Goal: Information Seeking & Learning: Learn about a topic

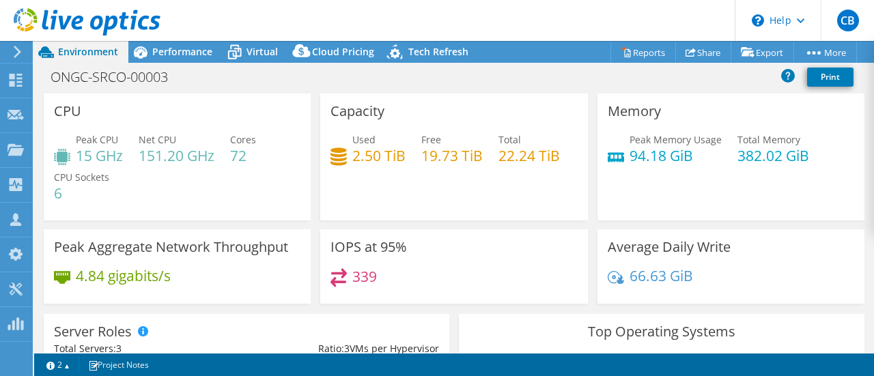
select select "USD"
click at [86, 24] on icon at bounding box center [87, 22] width 147 height 28
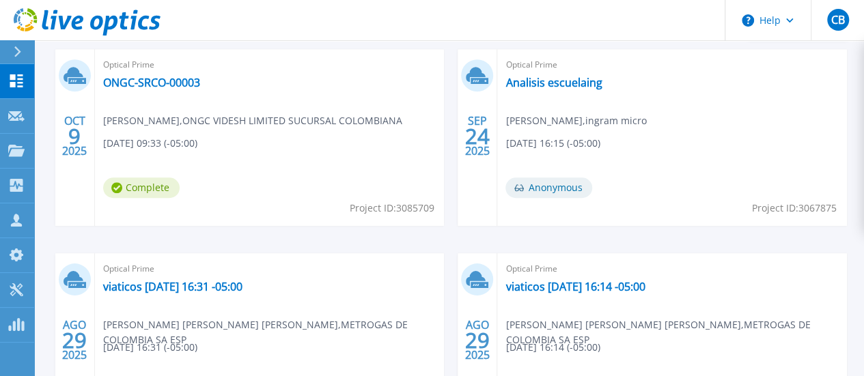
scroll to position [410, 0]
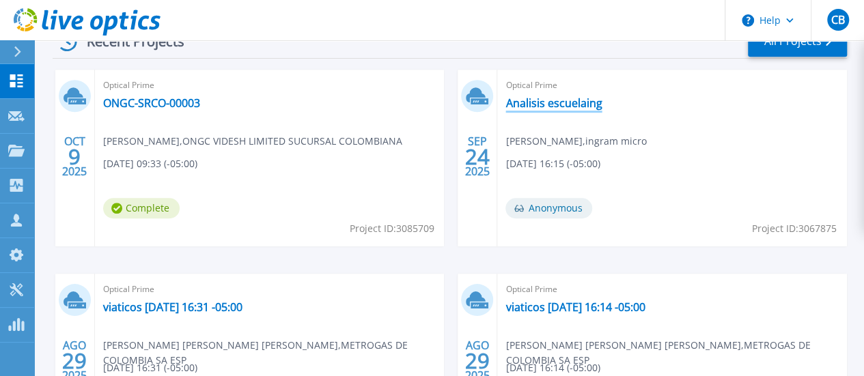
click at [506, 103] on link "Analisis escuelaing" at bounding box center [554, 103] width 96 height 14
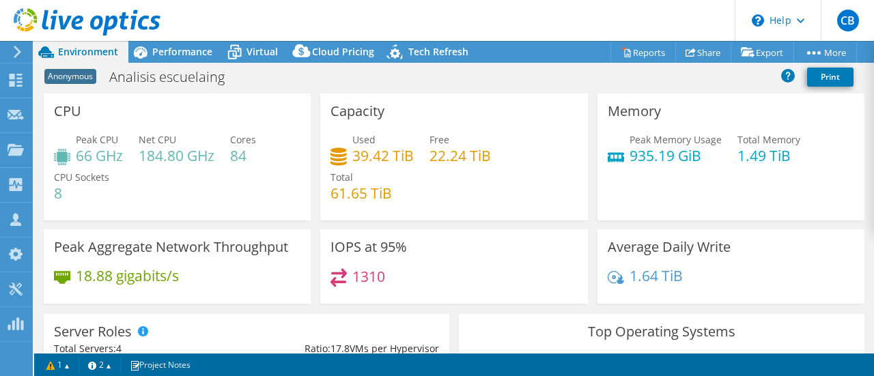
select select "USD"
click at [189, 49] on span "Performance" at bounding box center [182, 51] width 60 height 13
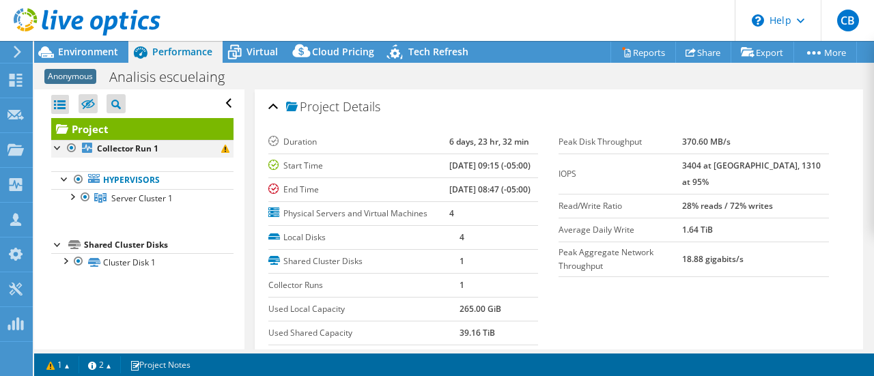
click at [55, 145] on div at bounding box center [58, 147] width 14 height 14
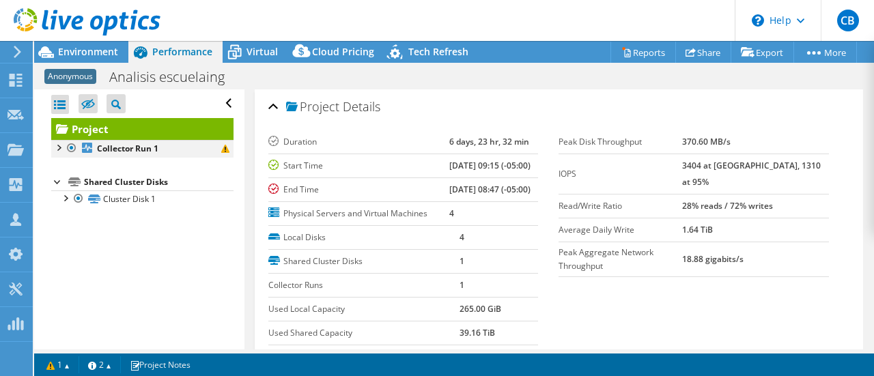
click at [57, 145] on div at bounding box center [58, 147] width 14 height 14
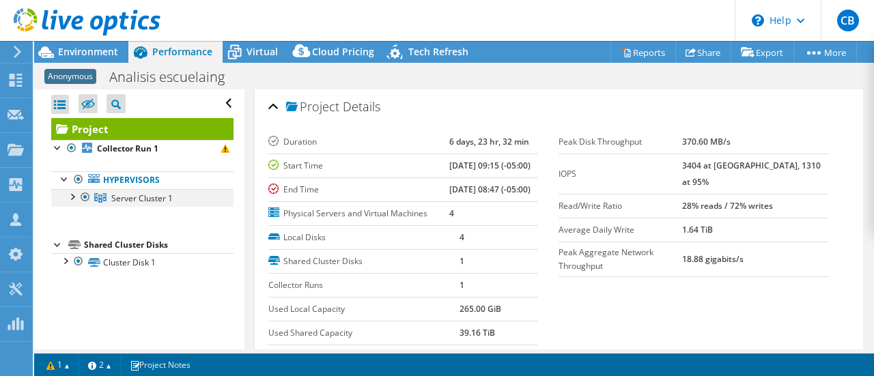
click at [71, 195] on div at bounding box center [72, 196] width 14 height 14
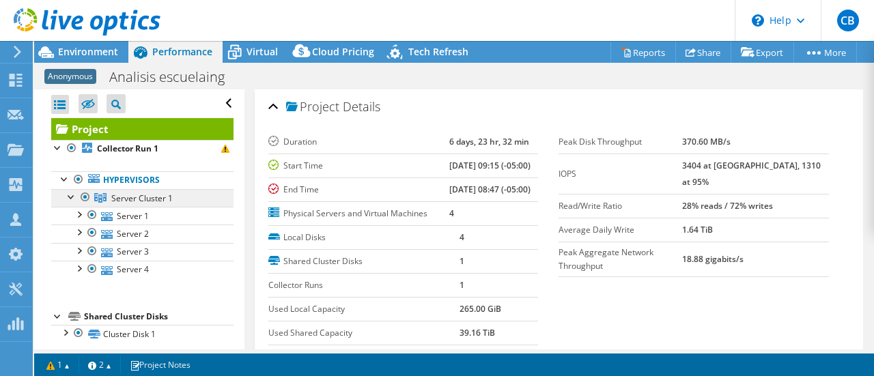
click at [141, 202] on span "Server Cluster 1" at bounding box center [141, 199] width 61 height 12
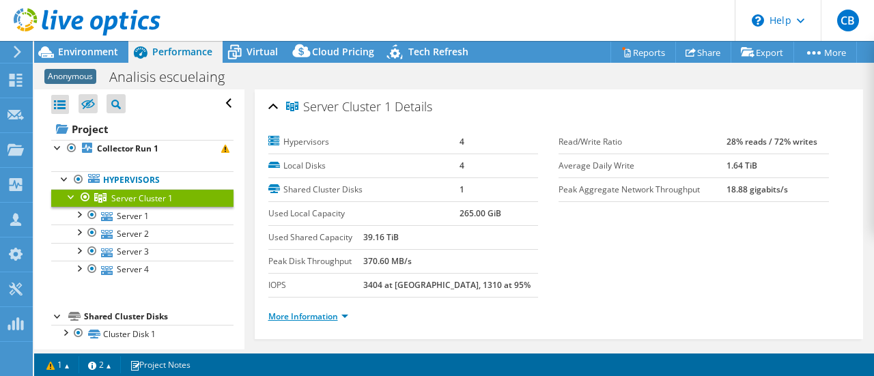
click at [329, 315] on link "More Information" at bounding box center [308, 317] width 80 height 12
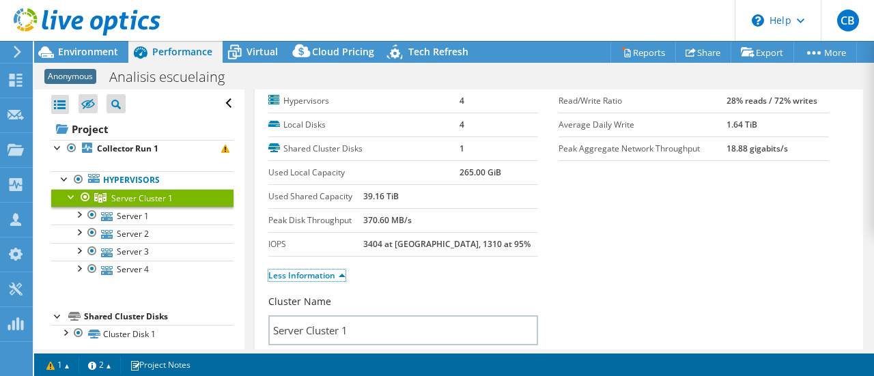
scroll to position [68, 0]
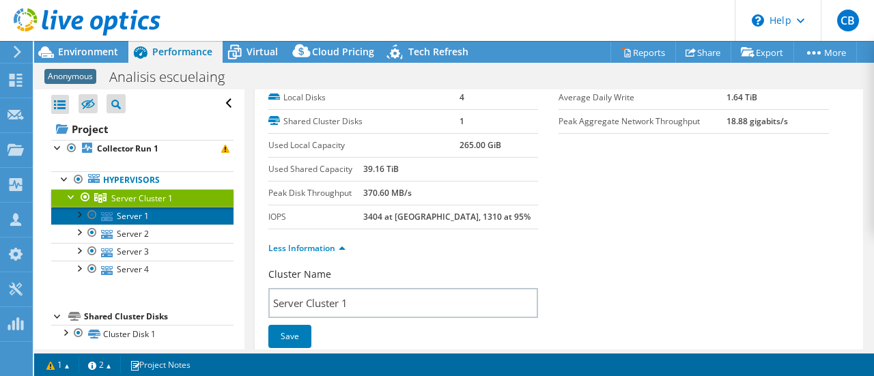
click at [128, 212] on link "Server 1" at bounding box center [142, 216] width 182 height 18
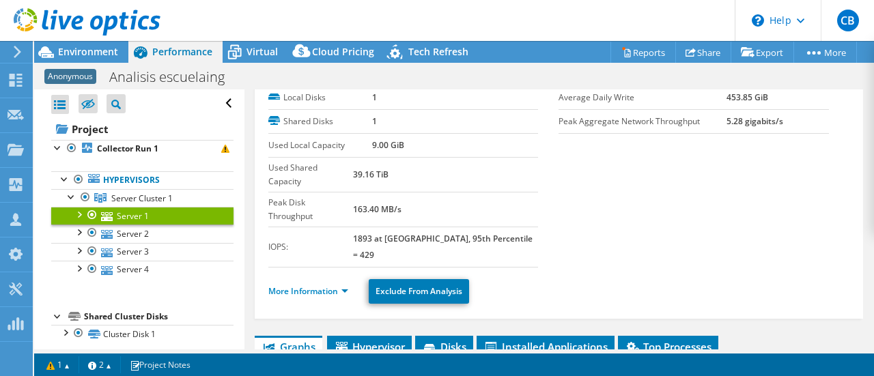
scroll to position [0, 0]
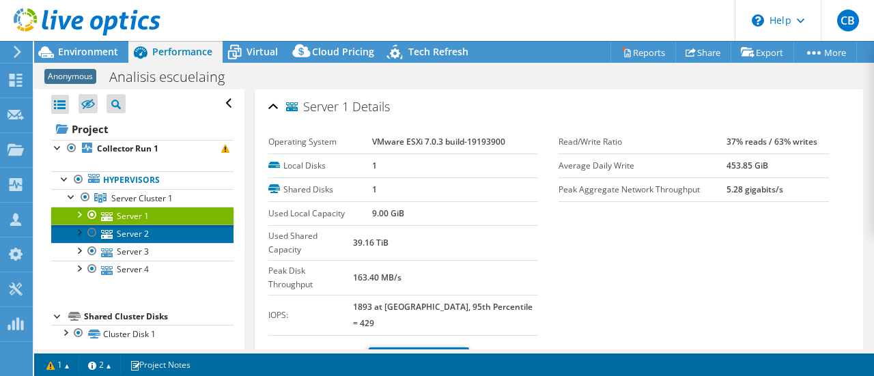
click at [134, 235] on link "Server 2" at bounding box center [142, 234] width 182 height 18
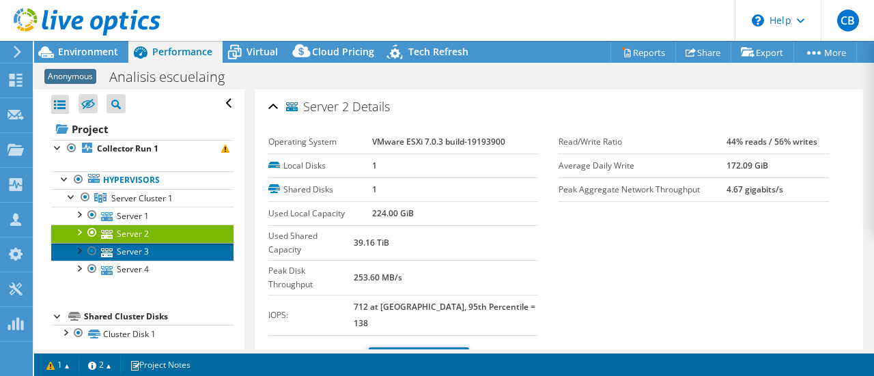
click at [138, 247] on link "Server 3" at bounding box center [142, 252] width 182 height 18
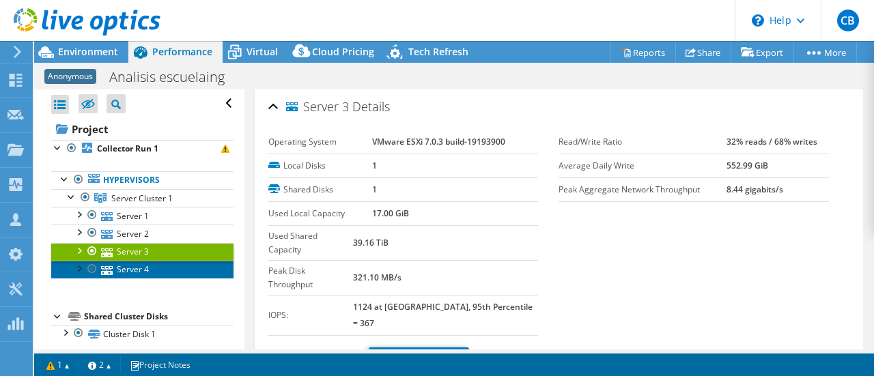
click at [135, 264] on link "Server 4" at bounding box center [142, 270] width 182 height 18
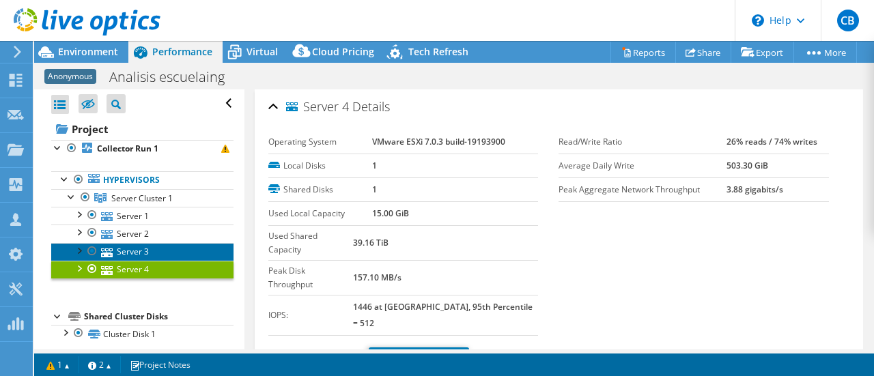
click at [136, 251] on link "Server 3" at bounding box center [142, 252] width 182 height 18
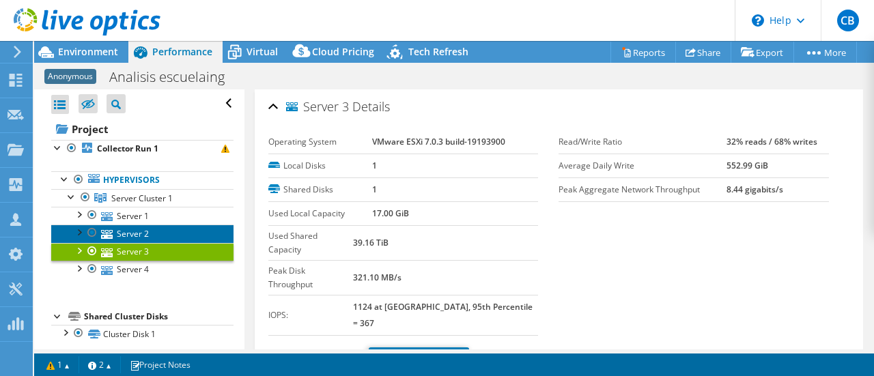
click at [136, 233] on link "Server 2" at bounding box center [142, 234] width 182 height 18
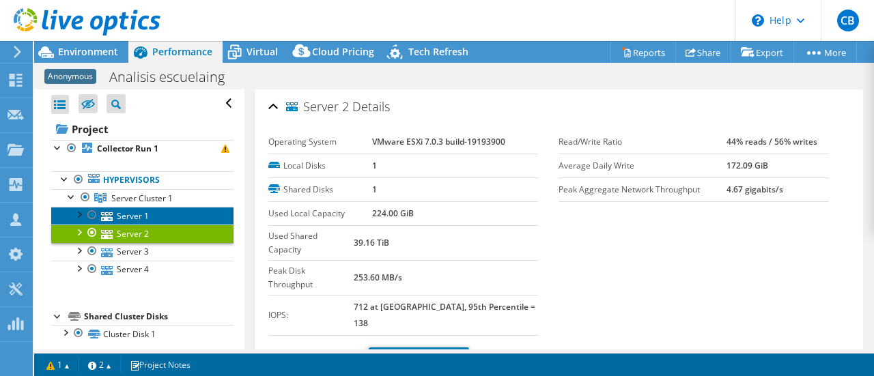
click at [137, 216] on link "Server 1" at bounding box center [142, 216] width 182 height 18
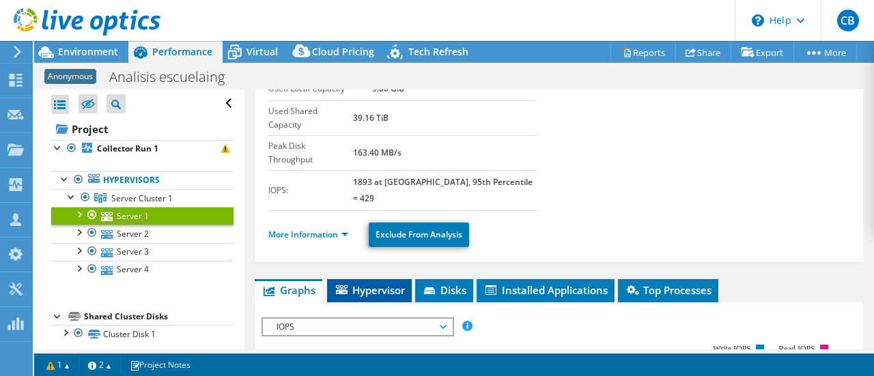
scroll to position [205, 0]
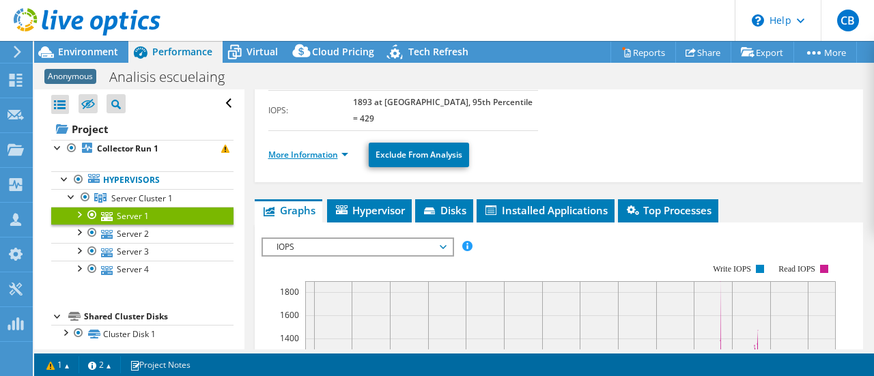
click at [342, 149] on link "More Information" at bounding box center [308, 155] width 80 height 12
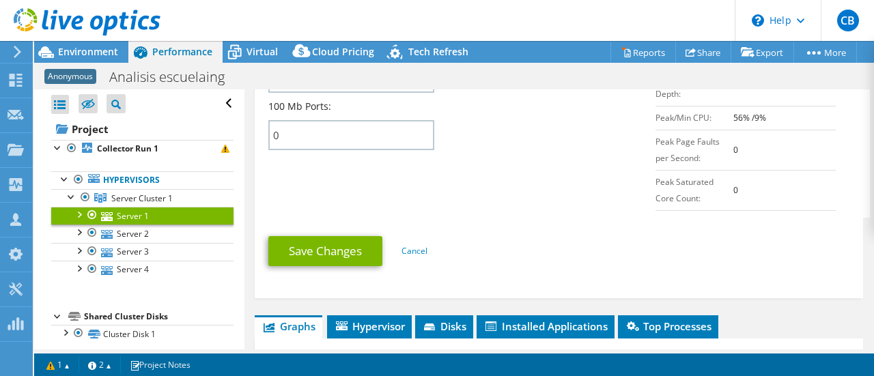
scroll to position [820, 0]
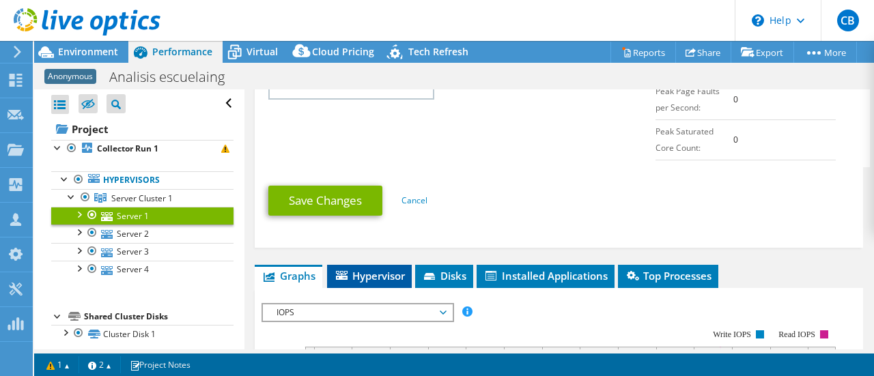
click at [373, 269] on span "Hypervisor" at bounding box center [369, 276] width 71 height 14
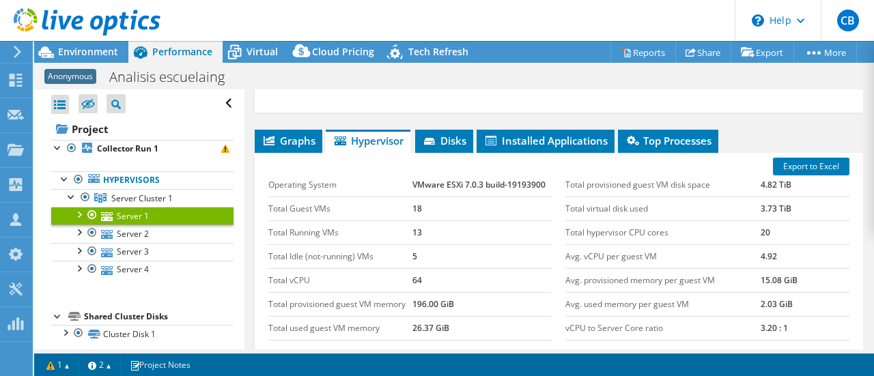
scroll to position [956, 0]
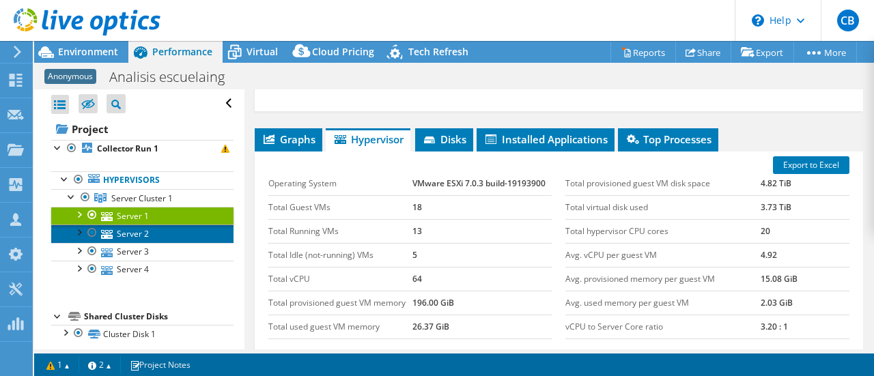
click at [135, 232] on link "Server 2" at bounding box center [142, 234] width 182 height 18
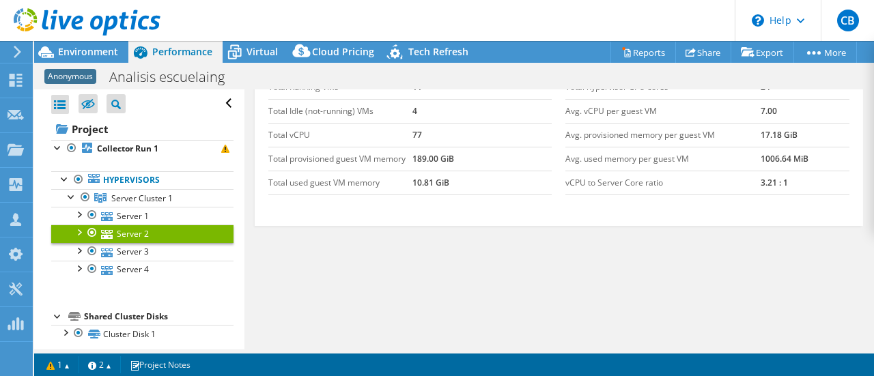
scroll to position [233, 0]
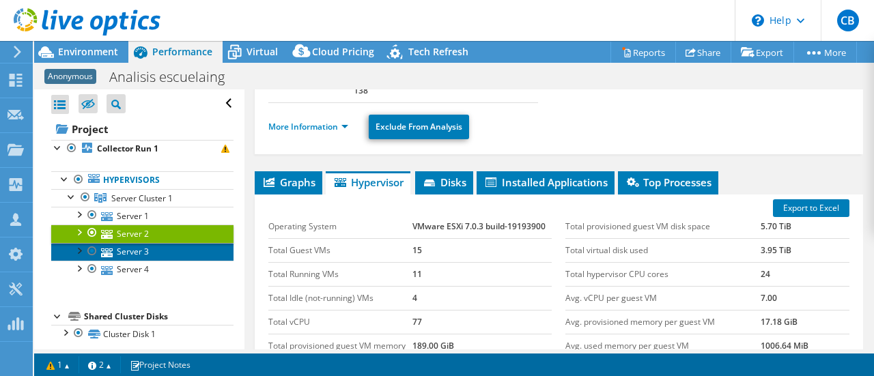
click at [143, 251] on link "Server 3" at bounding box center [142, 252] width 182 height 18
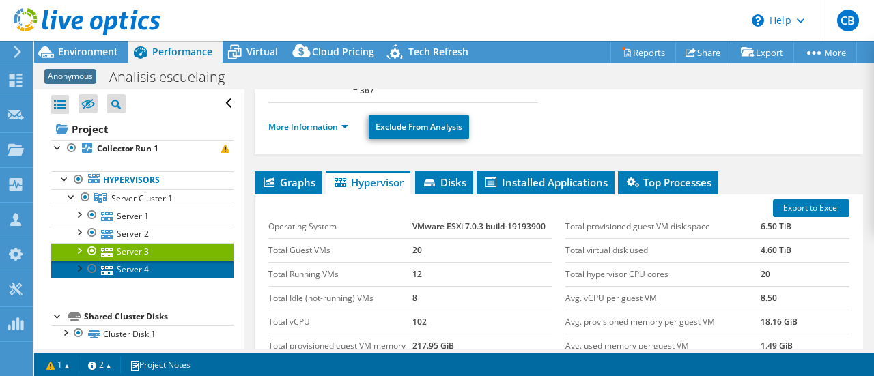
click at [130, 269] on link "Server 4" at bounding box center [142, 270] width 182 height 18
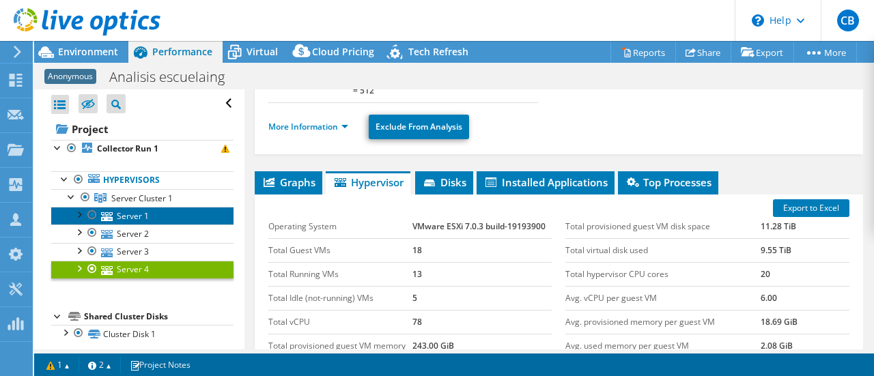
click at [141, 214] on link "Server 1" at bounding box center [142, 216] width 182 height 18
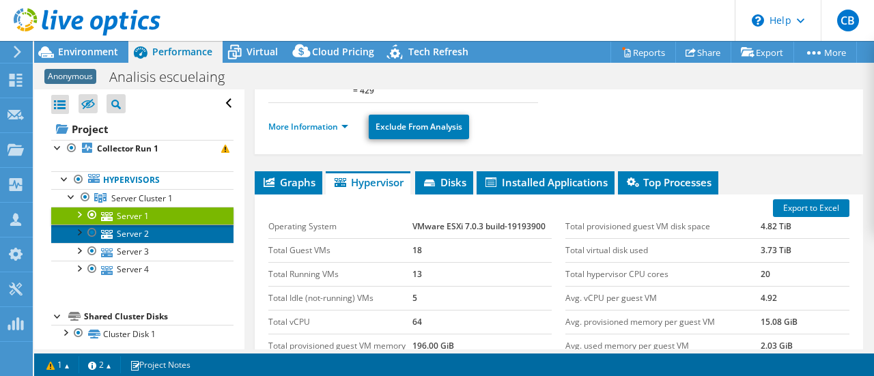
click at [139, 231] on link "Server 2" at bounding box center [142, 234] width 182 height 18
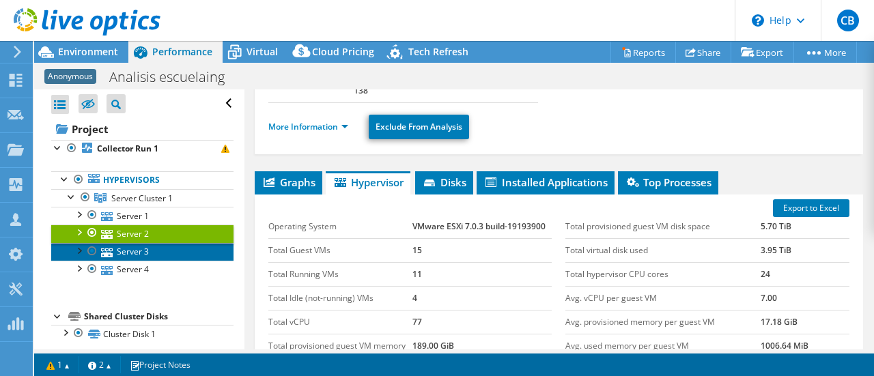
click at [133, 249] on link "Server 3" at bounding box center [142, 252] width 182 height 18
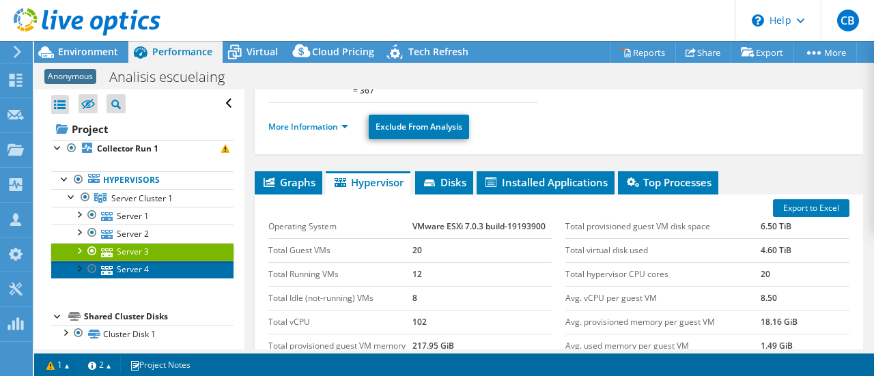
click at [134, 270] on link "Server 4" at bounding box center [142, 270] width 182 height 18
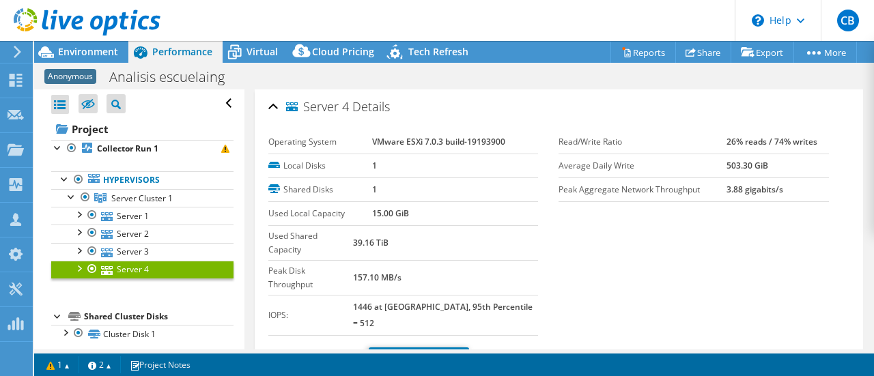
select select "USD"
